Goal: Task Accomplishment & Management: Manage account settings

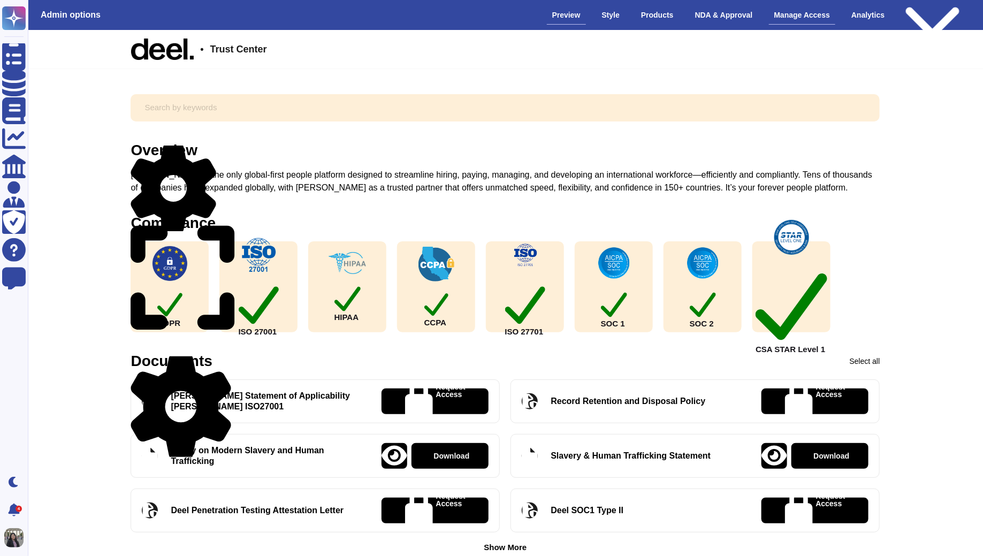
click at [786, 20] on div "Manage Access" at bounding box center [802, 15] width 67 height 19
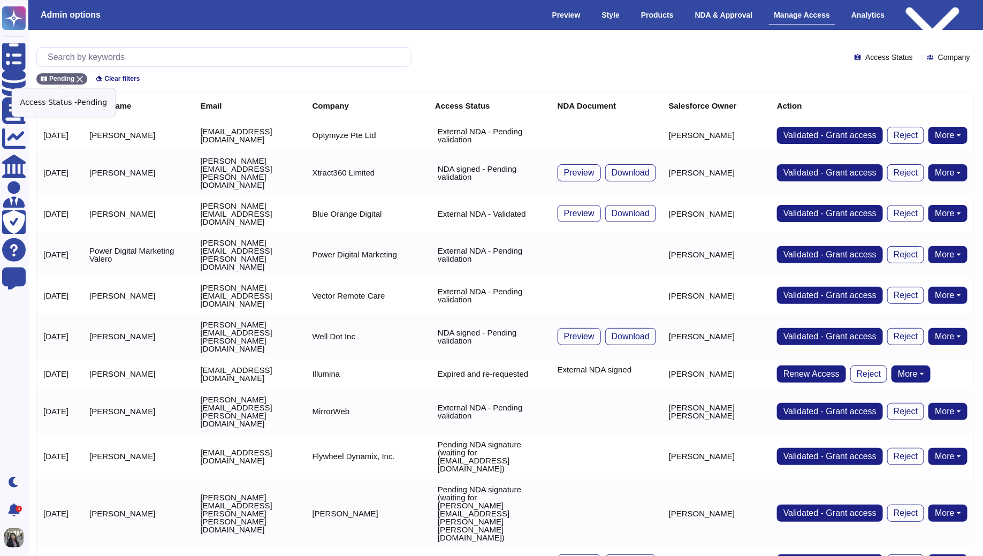
click at [81, 80] on icon at bounding box center [79, 79] width 6 height 6
click at [145, 59] on input "text" at bounding box center [226, 57] width 369 height 19
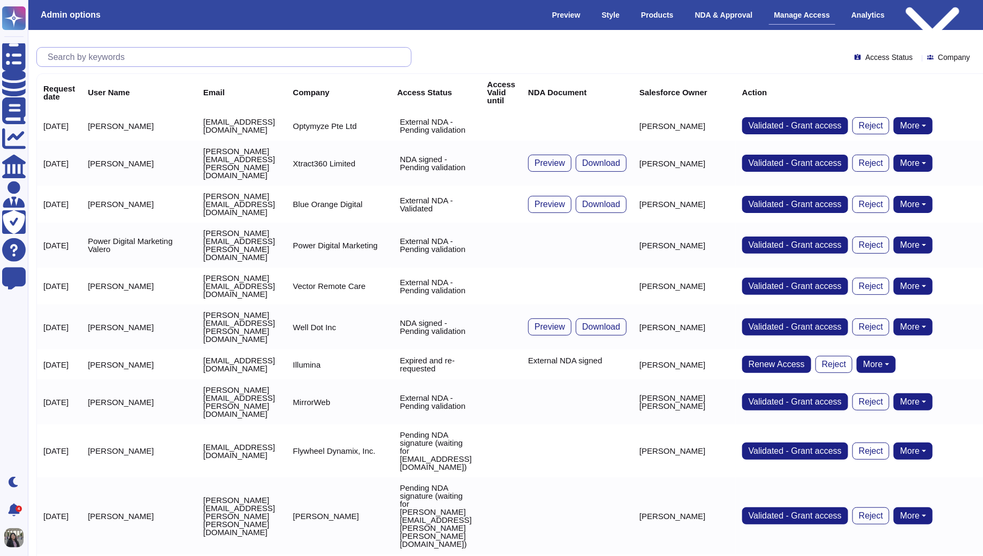
paste input "[PERSON_NAME][EMAIL_ADDRESS][DOMAIN_NAME]"
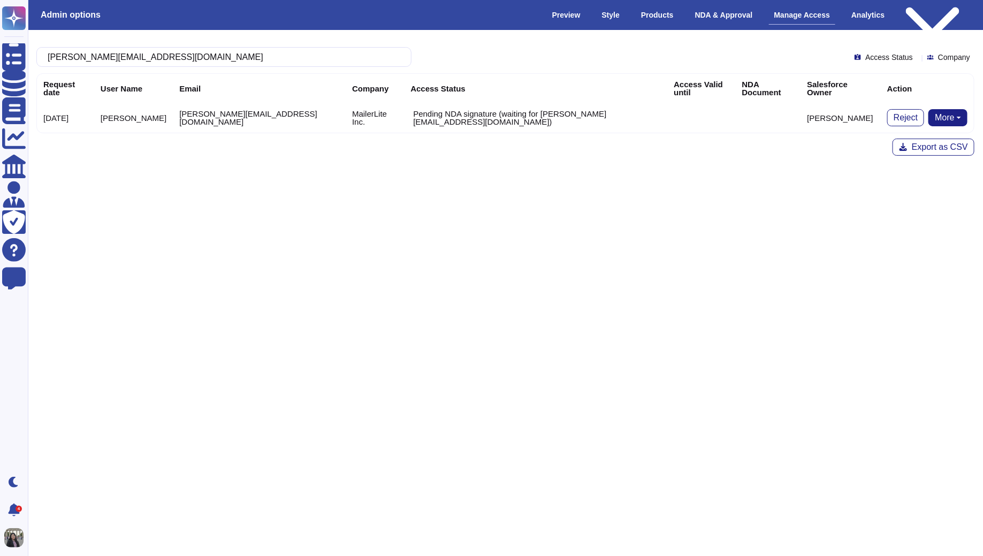
type input "[PERSON_NAME][EMAIL_ADDRESS][DOMAIN_NAME]"
click at [786, 109] on button "More" at bounding box center [947, 117] width 39 height 17
click at [786, 132] on link "Bypass [PERSON_NAME]" at bounding box center [907, 138] width 118 height 13
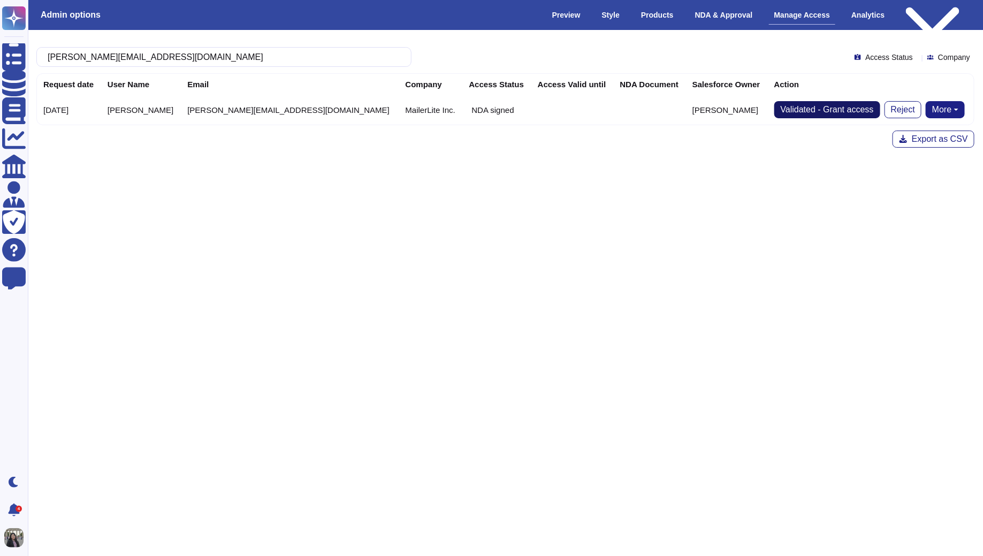
click at [786, 105] on span "Validated - Grant access" at bounding box center [826, 109] width 93 height 9
